Goal: Navigation & Orientation: Understand site structure

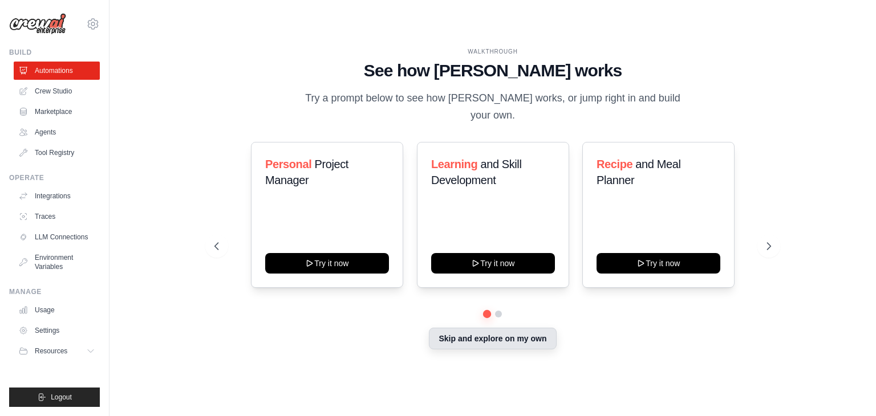
click at [516, 336] on button "Skip and explore on my own" at bounding box center [492, 339] width 127 height 22
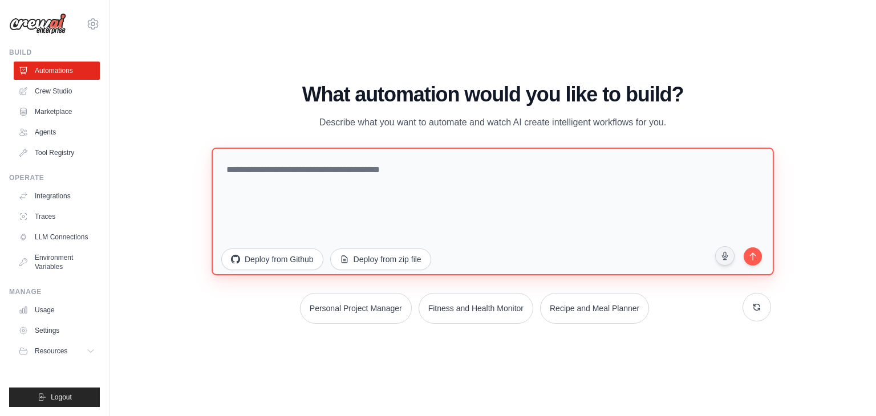
click at [427, 176] on textarea at bounding box center [493, 212] width 562 height 128
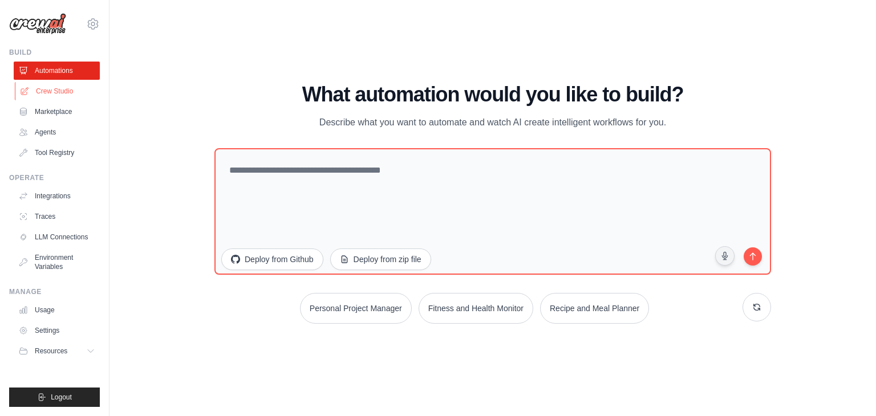
click at [53, 97] on link "Crew Studio" at bounding box center [58, 91] width 86 height 18
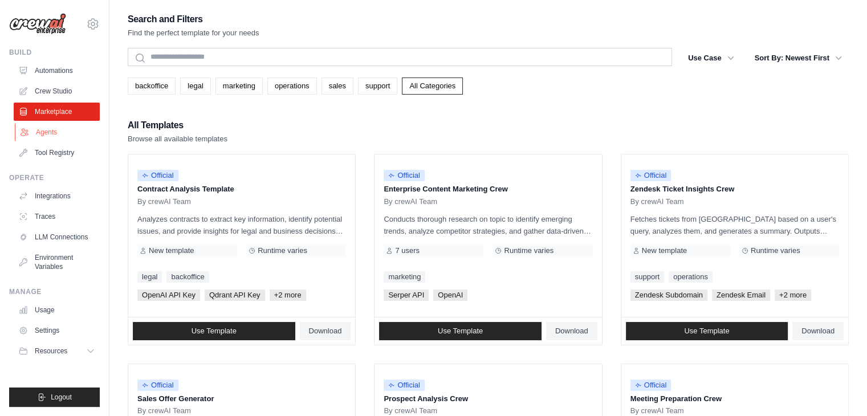
click at [49, 136] on link "Agents" at bounding box center [58, 132] width 86 height 18
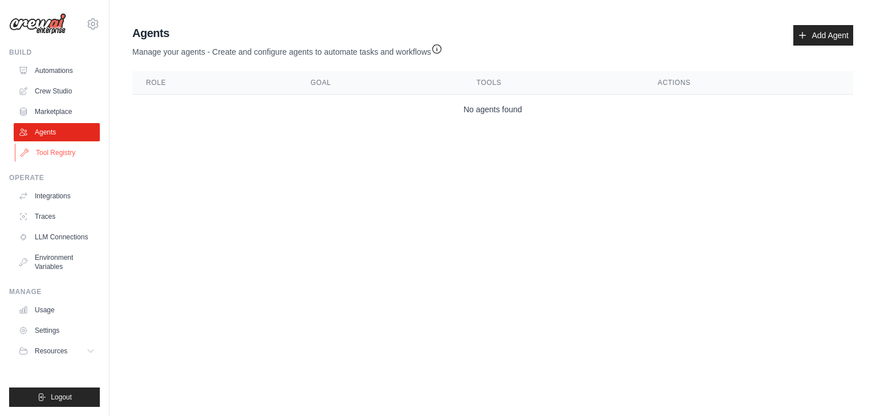
click at [65, 158] on link "Tool Registry" at bounding box center [58, 153] width 86 height 18
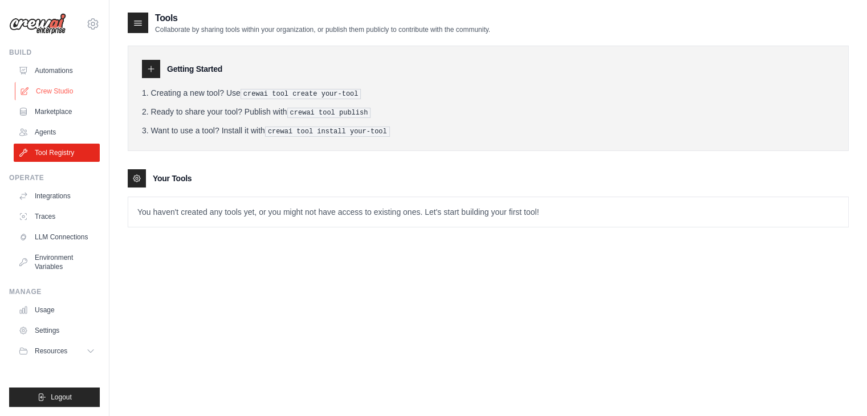
click at [72, 88] on link "Crew Studio" at bounding box center [58, 91] width 86 height 18
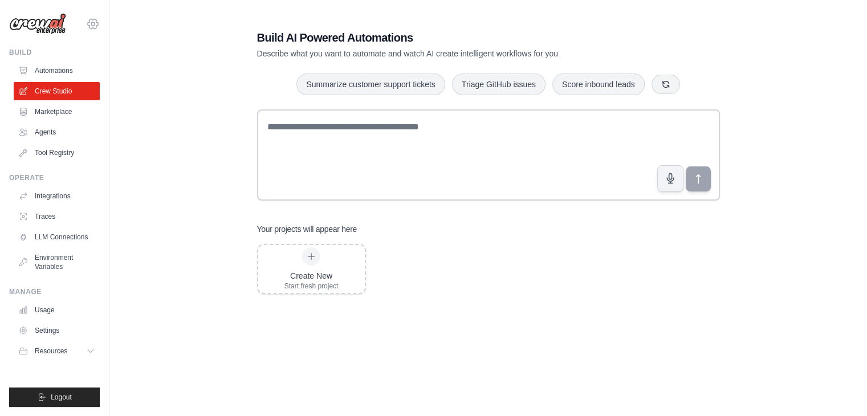
click at [92, 21] on icon at bounding box center [93, 24] width 14 height 14
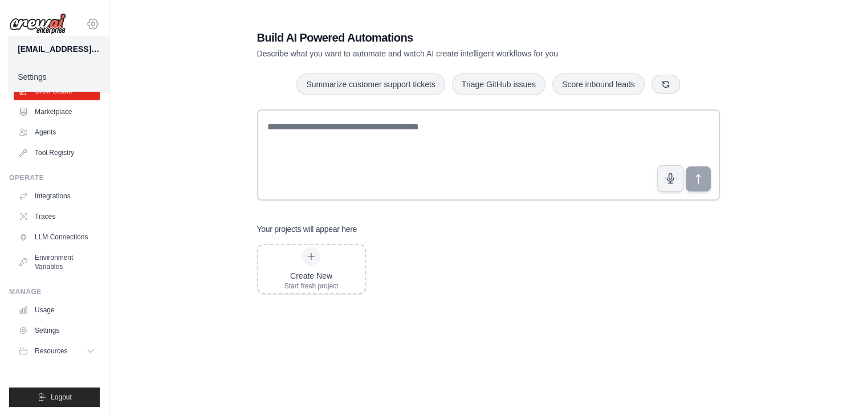
click at [92, 21] on icon at bounding box center [93, 24] width 14 height 14
